Goal: Find contact information

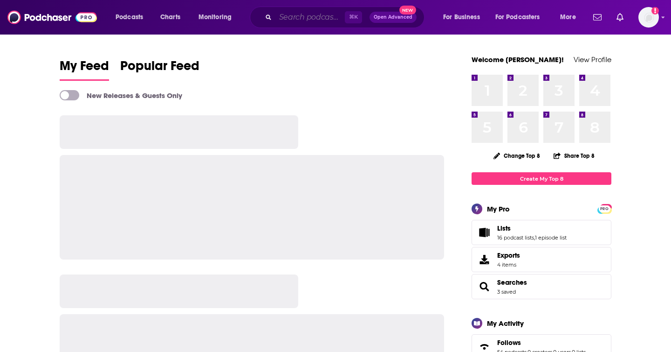
click at [312, 14] on input "Search podcasts, credits, & more..." at bounding box center [310, 17] width 69 height 15
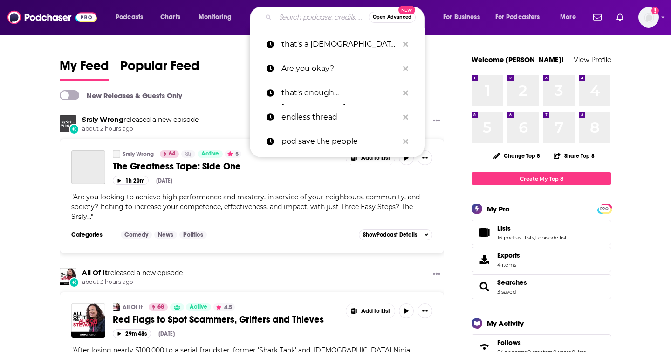
paste input "My Favorite Lyrics with [PERSON_NAME]"
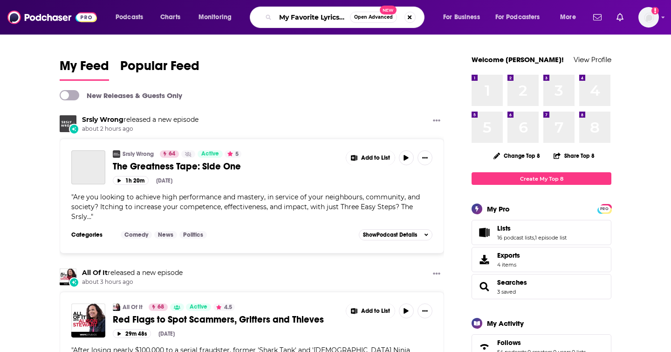
scroll to position [0, 62]
type input "My Favorite Lyrics with [PERSON_NAME]"
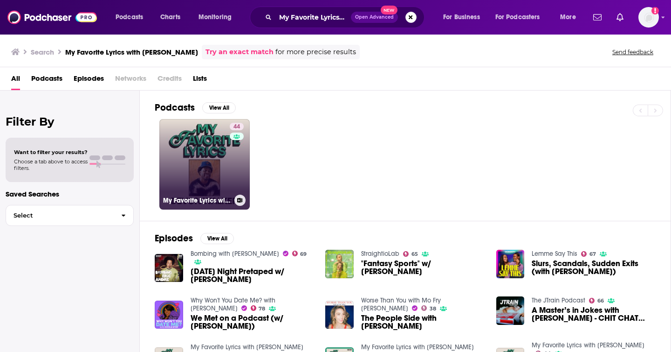
click at [220, 156] on link "44 My Favorite Lyrics with [PERSON_NAME]" at bounding box center [204, 164] width 90 height 90
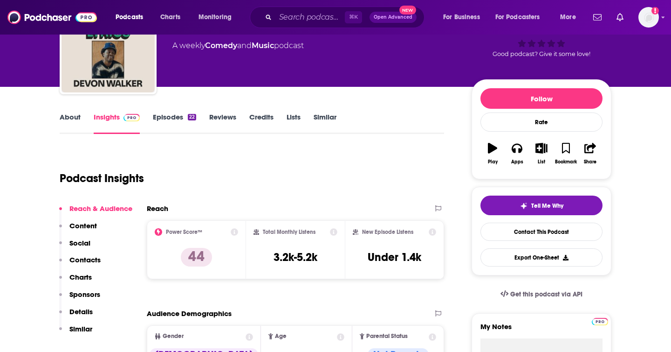
scroll to position [103, 0]
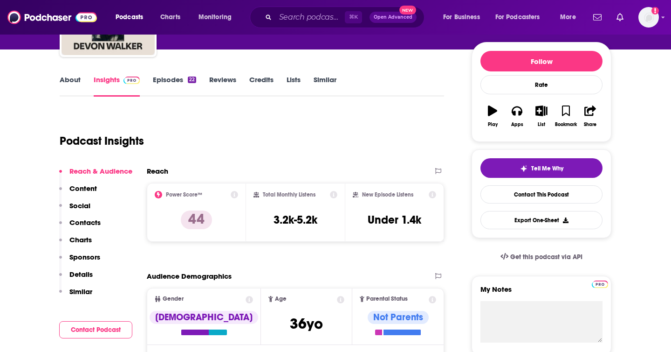
click at [88, 221] on p "Contacts" at bounding box center [84, 222] width 31 height 9
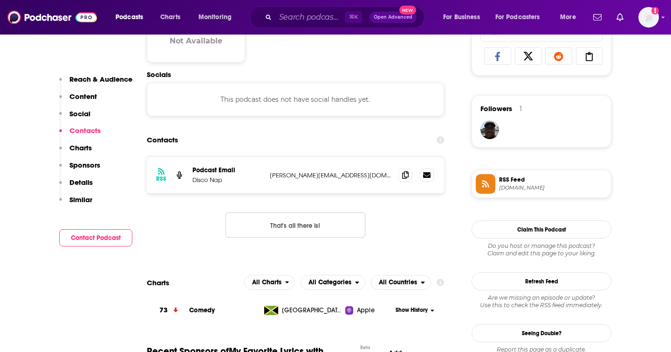
scroll to position [624, 0]
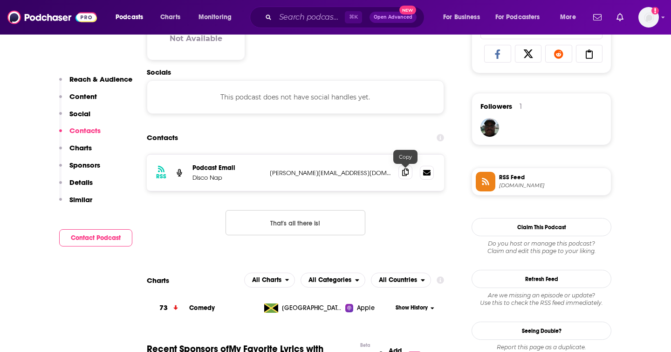
click at [405, 172] on icon at bounding box center [405, 171] width 7 height 7
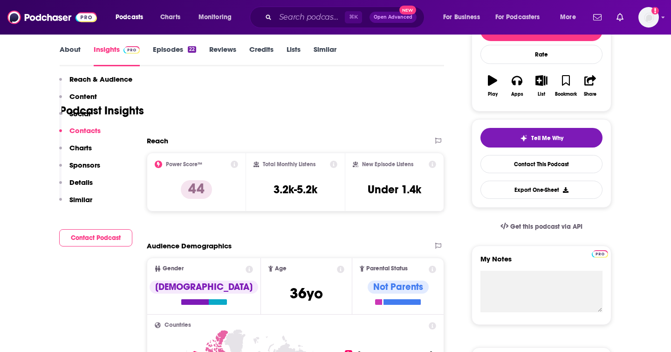
scroll to position [0, 0]
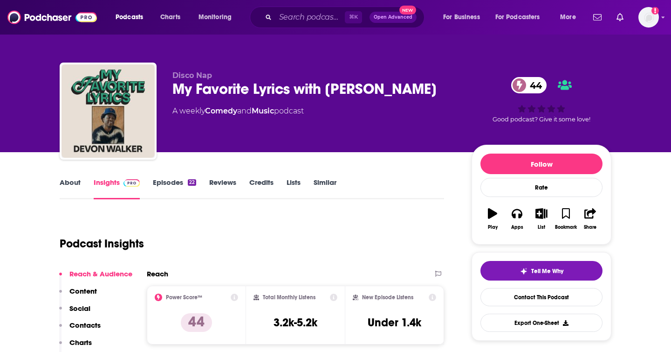
click at [165, 183] on link "Episodes 22" at bounding box center [174, 188] width 43 height 21
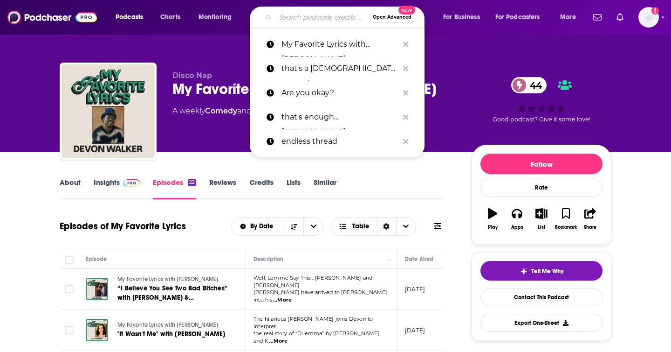
click at [294, 14] on input "Search podcasts, credits, & more..." at bounding box center [322, 17] width 93 height 15
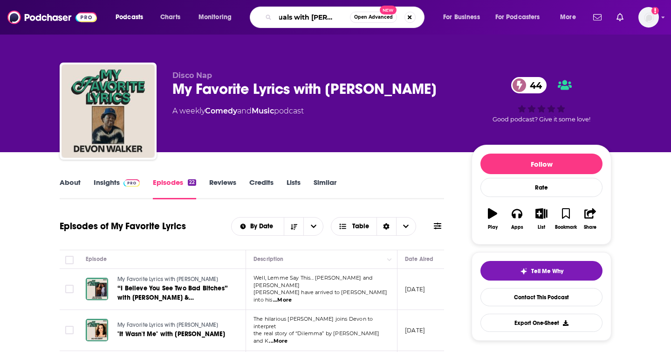
type input "casuals with [PERSON_NAME]"
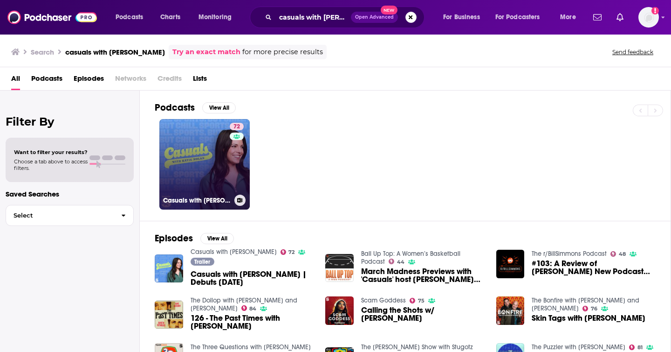
click at [220, 187] on link "72 Casuals with [PERSON_NAME]" at bounding box center [204, 164] width 90 height 90
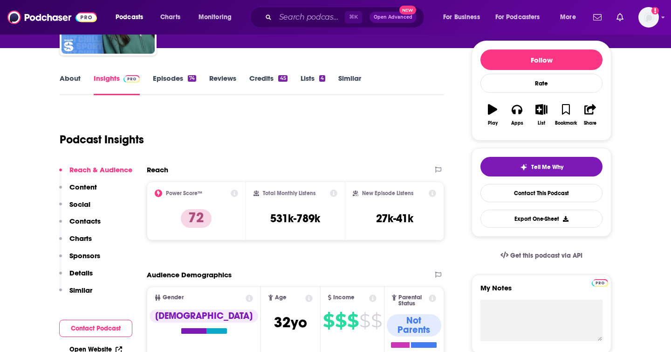
scroll to position [135, 0]
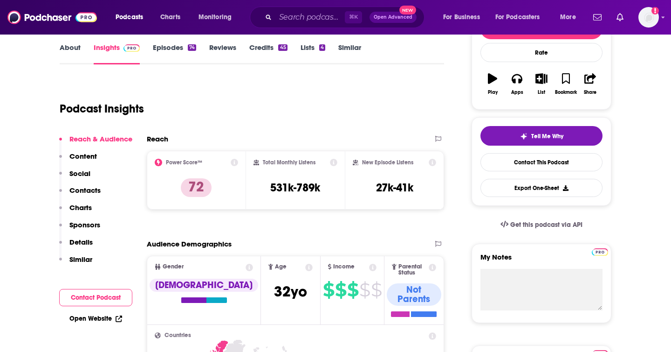
click at [96, 192] on p "Contacts" at bounding box center [84, 190] width 31 height 9
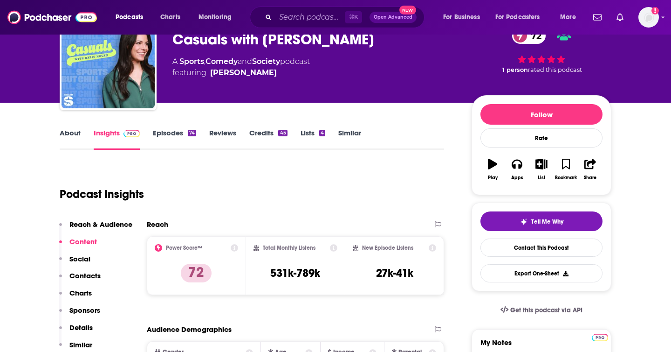
scroll to position [0, 0]
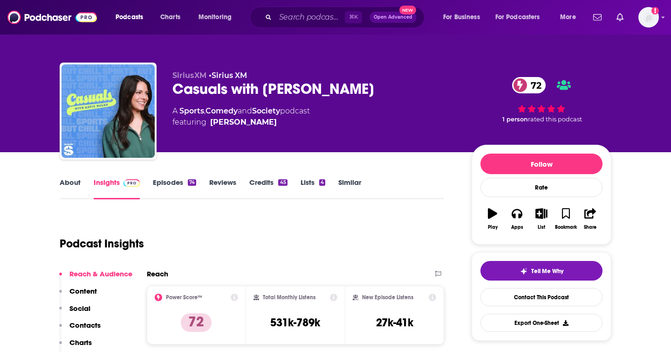
click at [204, 87] on div "Casuals with [PERSON_NAME] 72" at bounding box center [314, 89] width 284 height 18
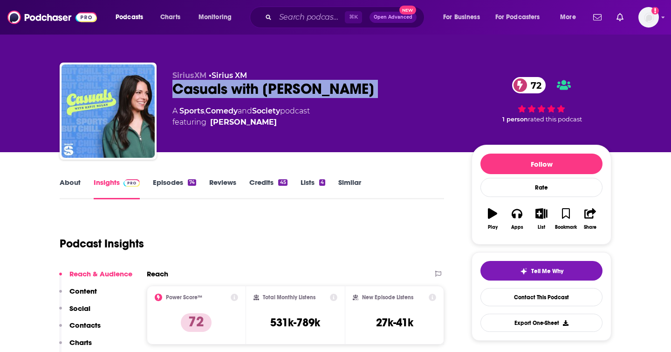
click at [204, 87] on div "Casuals with [PERSON_NAME] 72" at bounding box center [314, 89] width 284 height 18
copy div "Casuals with [PERSON_NAME] 72"
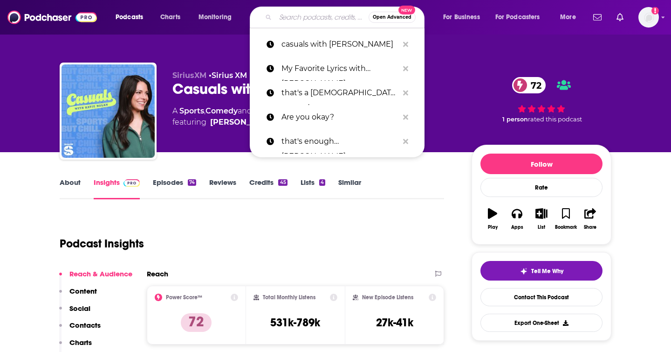
click at [314, 16] on input "Search podcasts, credits, & more..." at bounding box center [322, 17] width 93 height 15
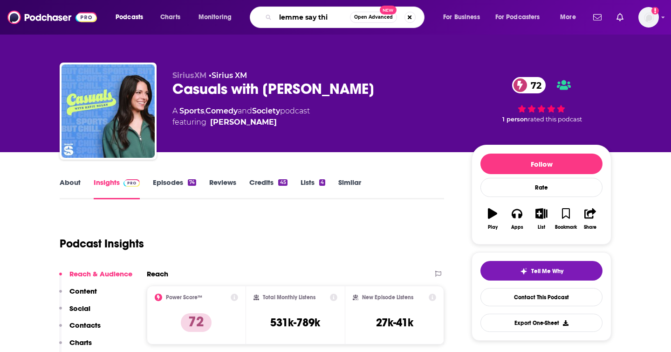
type input "lemme say this"
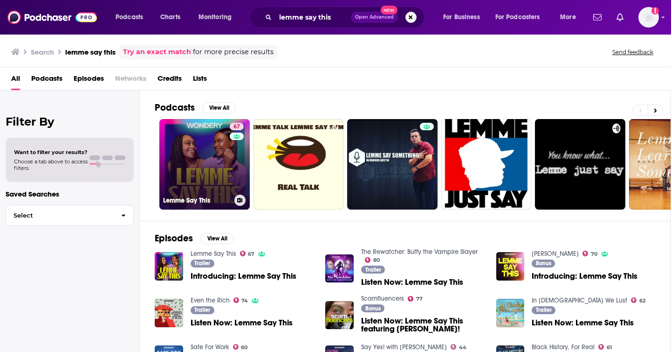
click at [219, 142] on link "67 Lemme Say This" at bounding box center [204, 164] width 90 height 90
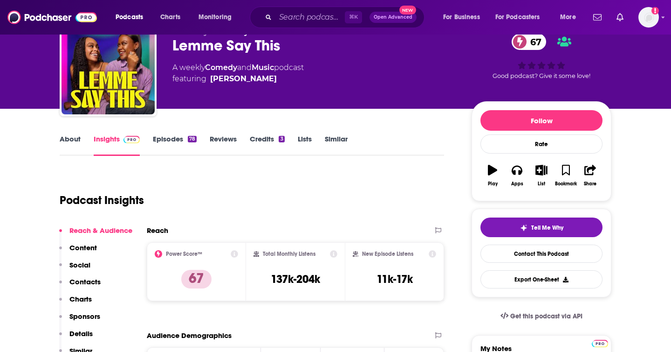
scroll to position [78, 0]
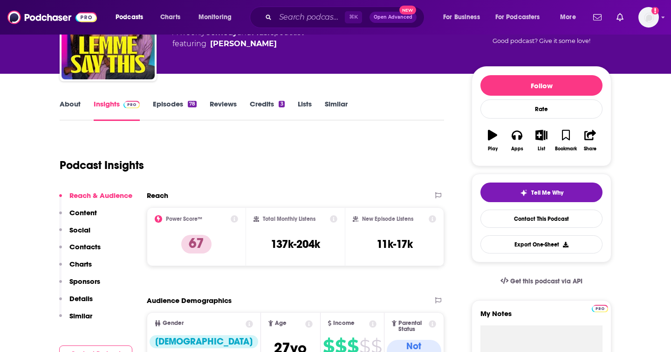
click at [87, 246] on p "Contacts" at bounding box center [84, 246] width 31 height 9
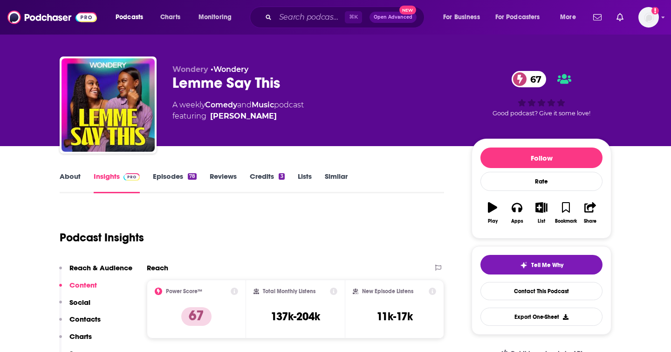
scroll to position [0, 0]
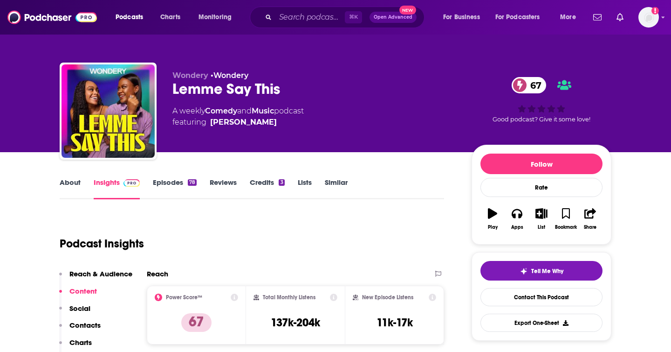
click at [71, 181] on link "About" at bounding box center [70, 188] width 21 height 21
